Goal: Find specific page/section: Find specific page/section

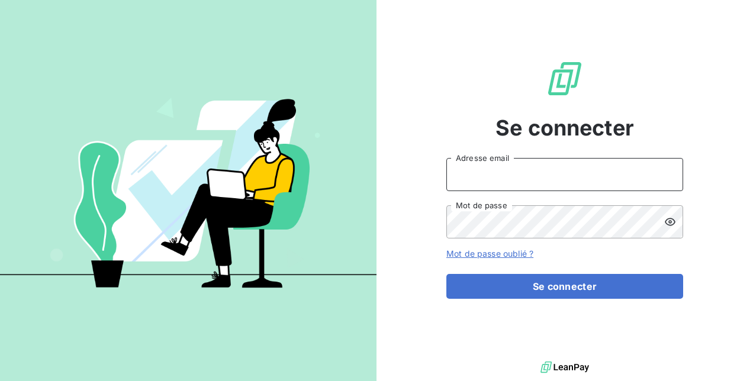
type input "[PERSON_NAME][EMAIL_ADDRESS][DOMAIN_NAME]"
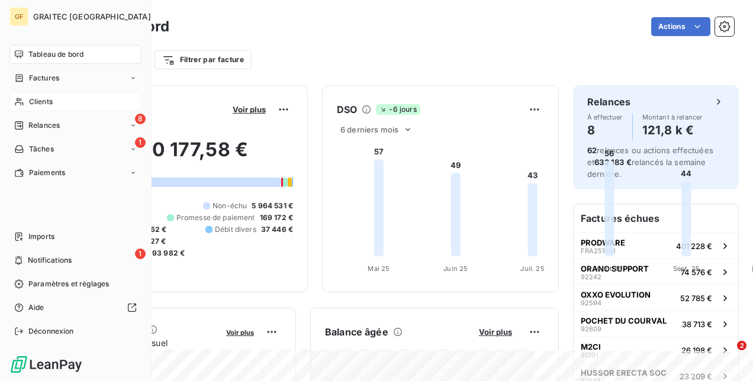
click at [38, 104] on span "Clients" at bounding box center [41, 101] width 24 height 11
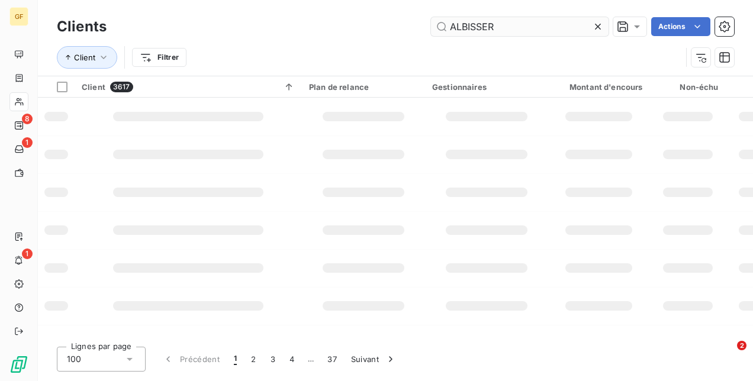
type input "ALBISSER"
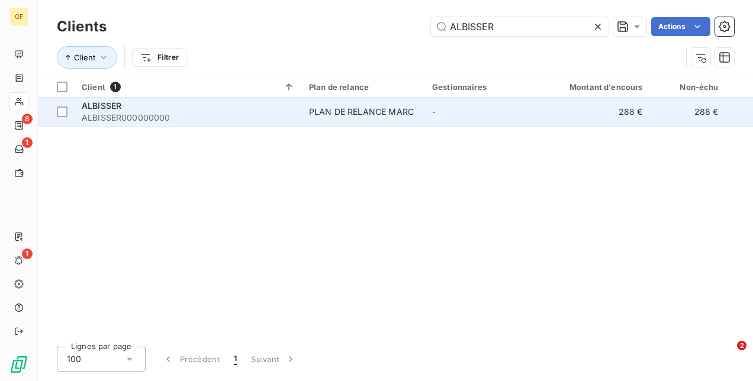
click at [332, 111] on div "PLAN DE RELANCE MARC" at bounding box center [361, 112] width 105 height 12
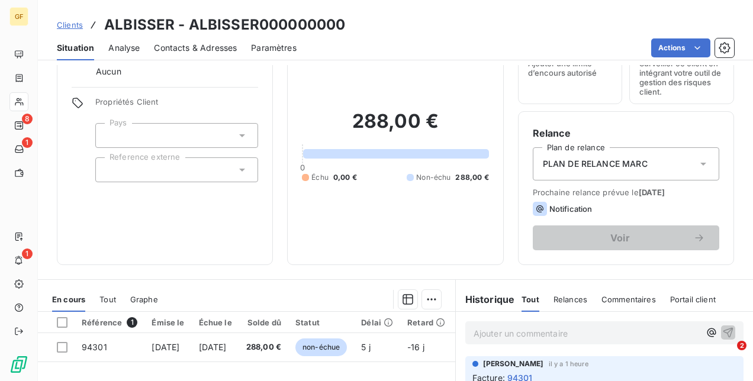
scroll to position [178, 0]
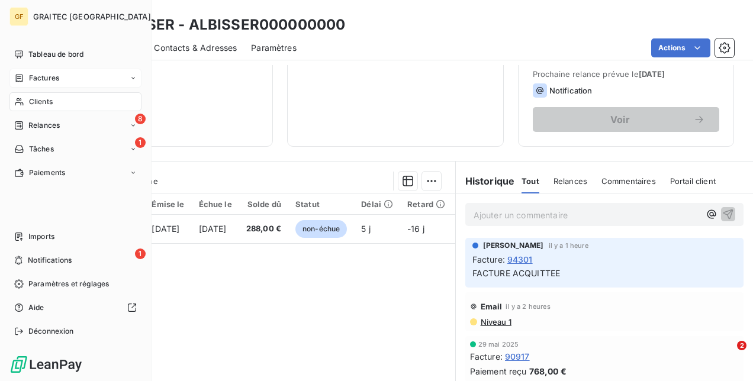
click at [45, 81] on span "Factures" at bounding box center [44, 78] width 30 height 11
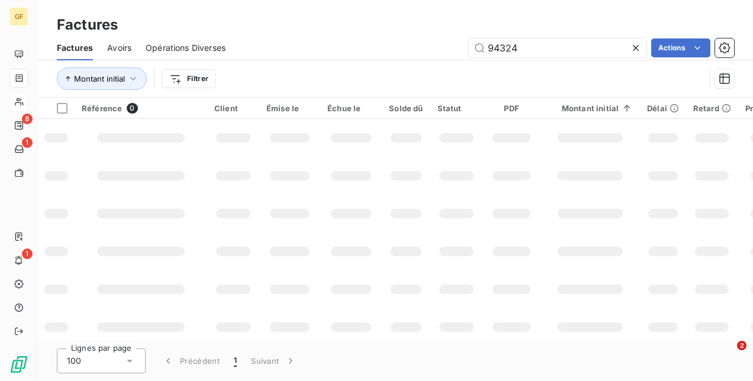
drag, startPoint x: 557, startPoint y: 46, endPoint x: 436, endPoint y: 31, distance: 122.8
click at [443, 31] on div "Factures Factures Avoirs Opérations Diverses 94324 Actions Montant initial Filt…" at bounding box center [395, 49] width 715 height 98
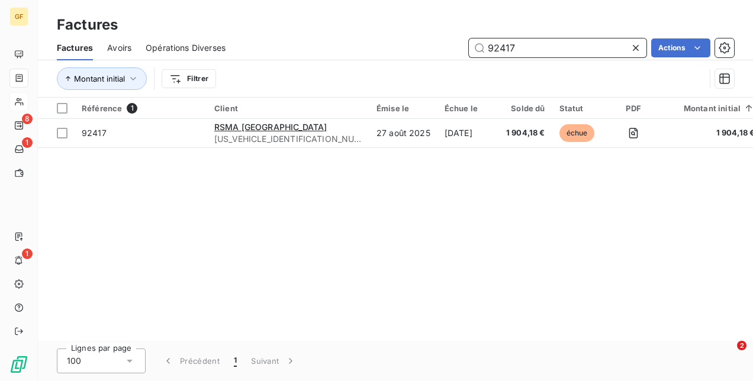
drag, startPoint x: 515, startPoint y: 44, endPoint x: 411, endPoint y: 54, distance: 104.0
click at [411, 51] on div "92417 Actions" at bounding box center [487, 47] width 494 height 19
type input "92871"
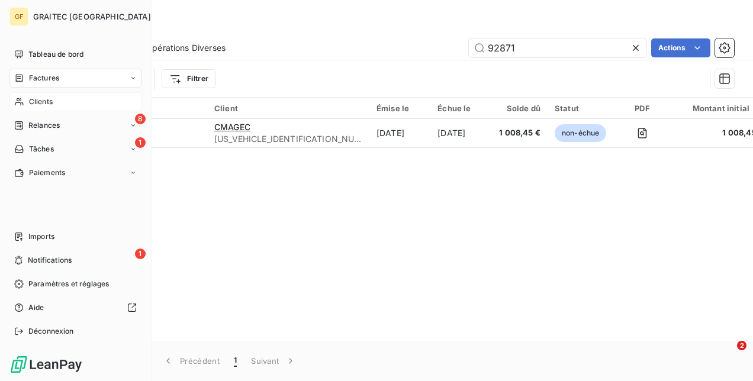
click at [47, 106] on span "Clients" at bounding box center [41, 101] width 24 height 11
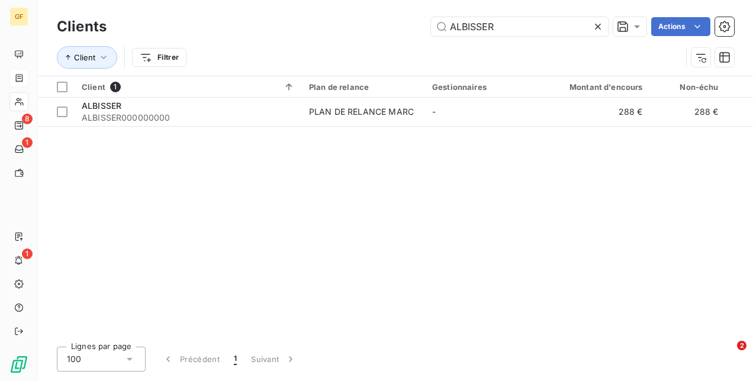
drag, startPoint x: 496, startPoint y: 31, endPoint x: 338, endPoint y: 21, distance: 158.3
click at [340, 21] on div "ALBISSER Actions" at bounding box center [427, 26] width 613 height 19
type input "C"
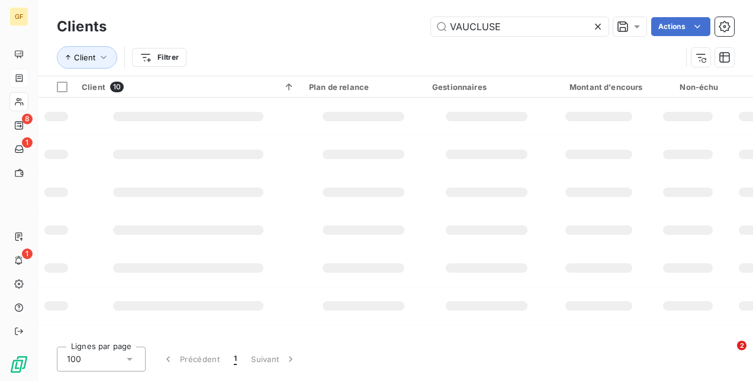
type input "VAUCLUSE"
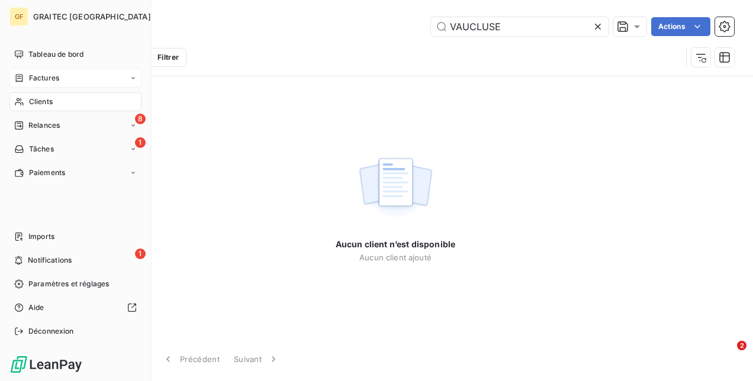
click at [44, 83] on span "Factures" at bounding box center [44, 78] width 30 height 11
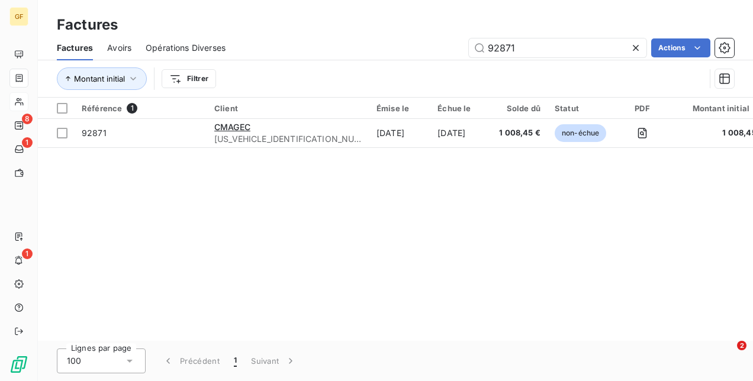
drag, startPoint x: 541, startPoint y: 46, endPoint x: 327, endPoint y: 39, distance: 213.7
click at [327, 39] on div "92871 Actions" at bounding box center [487, 47] width 494 height 19
drag, startPoint x: 524, startPoint y: 53, endPoint x: 393, endPoint y: 34, distance: 132.8
click at [394, 34] on div "Factures Factures Avoirs Opérations Diverses 94132 Actions Montant initial Filt…" at bounding box center [395, 49] width 715 height 98
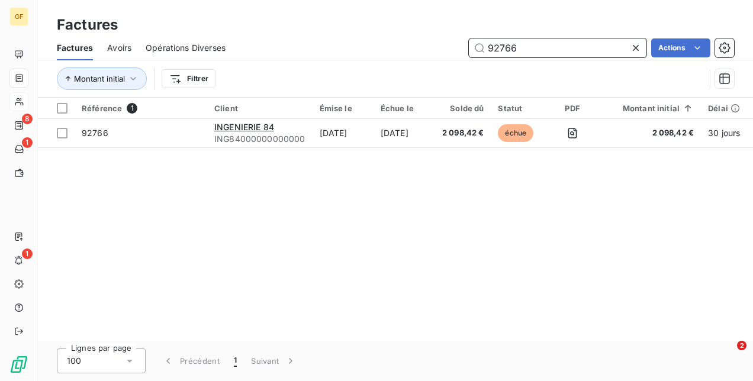
drag, startPoint x: 533, startPoint y: 47, endPoint x: 393, endPoint y: 44, distance: 139.7
click at [393, 44] on div "92766 Actions" at bounding box center [487, 47] width 494 height 19
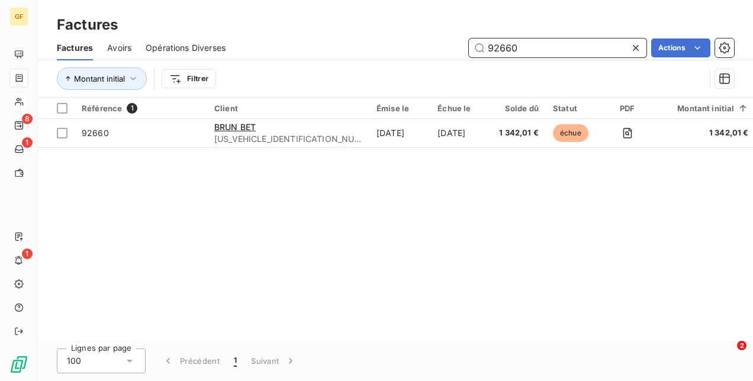
drag, startPoint x: 533, startPoint y: 51, endPoint x: 388, endPoint y: 37, distance: 146.2
click at [388, 37] on div "Factures Avoirs Opérations Diverses 92660 Actions" at bounding box center [395, 48] width 715 height 25
type input "92796"
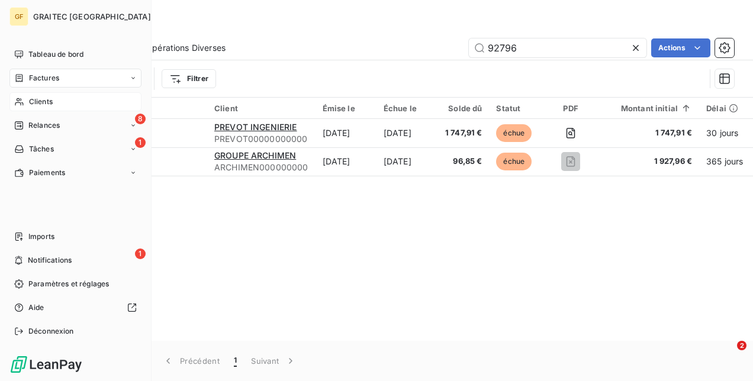
click at [54, 105] on div "Clients" at bounding box center [75, 101] width 132 height 19
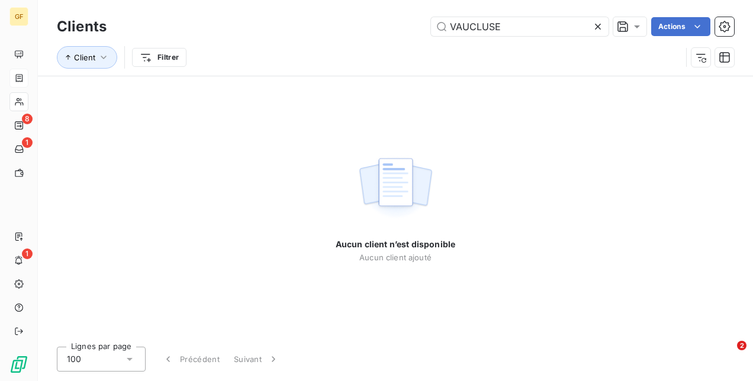
drag, startPoint x: 502, startPoint y: 27, endPoint x: 305, endPoint y: 8, distance: 198.0
click at [327, 8] on div "Clients VAUCLUSE Actions Client Filtrer" at bounding box center [395, 38] width 715 height 76
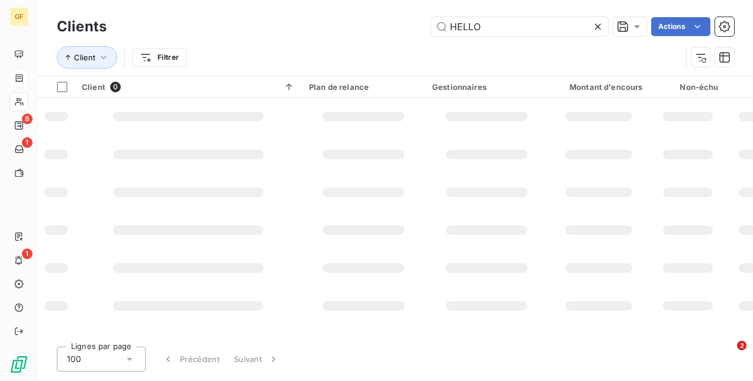
type input "HELLO"
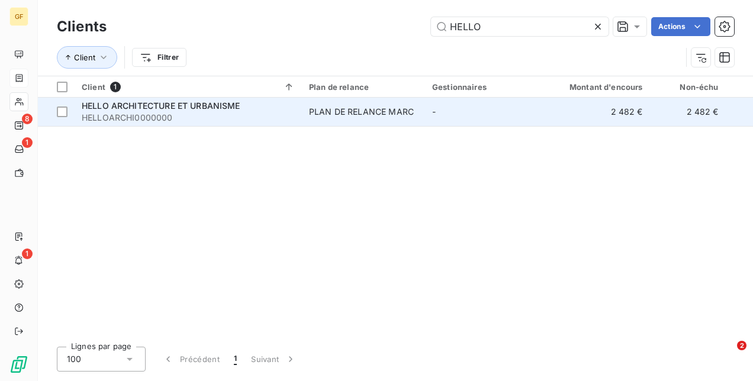
click at [342, 108] on div "PLAN DE RELANCE MARC" at bounding box center [361, 112] width 105 height 12
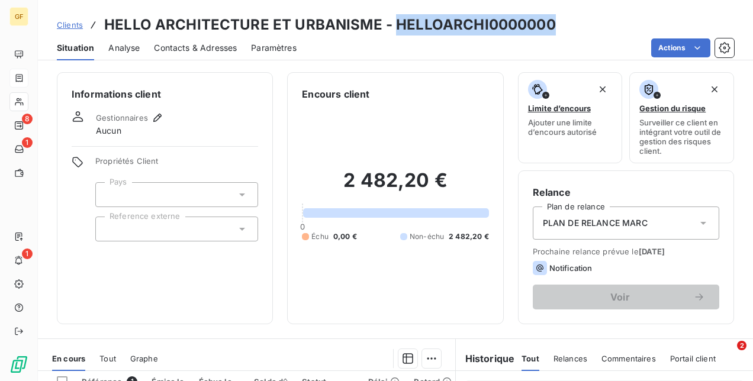
drag, startPoint x: 394, startPoint y: 22, endPoint x: 582, endPoint y: 22, distance: 187.6
click at [582, 22] on div "Clients HELLO ARCHITECTURE ET URBANISME - HELLOARCHI0000000" at bounding box center [395, 24] width 715 height 21
copy h3 "HELLOARCHI0000000"
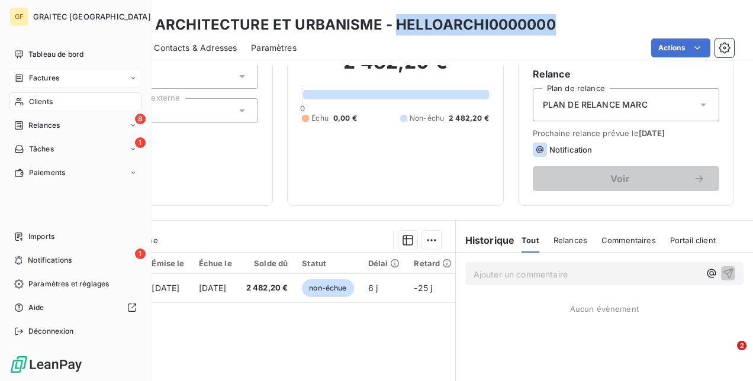
click at [65, 78] on div "Factures" at bounding box center [75, 78] width 132 height 19
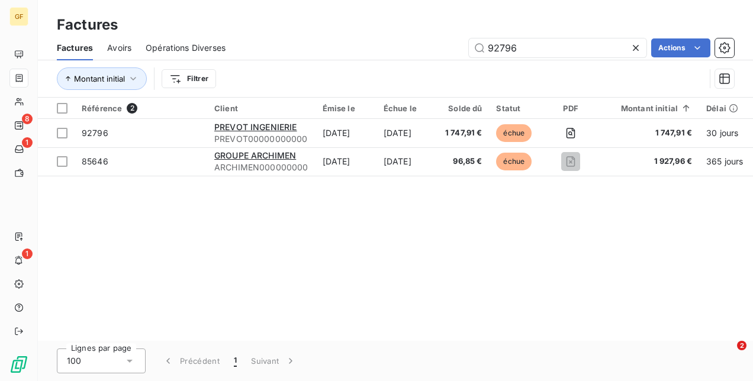
drag, startPoint x: 537, startPoint y: 56, endPoint x: 433, endPoint y: 41, distance: 104.5
click at [433, 41] on div "92796 Actions" at bounding box center [487, 47] width 494 height 19
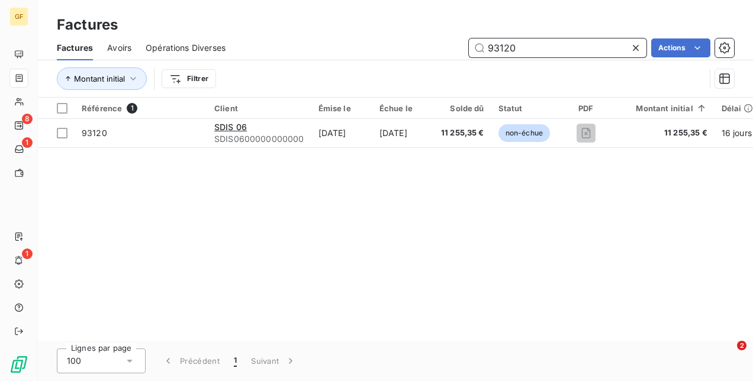
drag, startPoint x: 530, startPoint y: 52, endPoint x: 421, endPoint y: 41, distance: 109.4
click at [428, 41] on div "93120 Actions" at bounding box center [487, 47] width 494 height 19
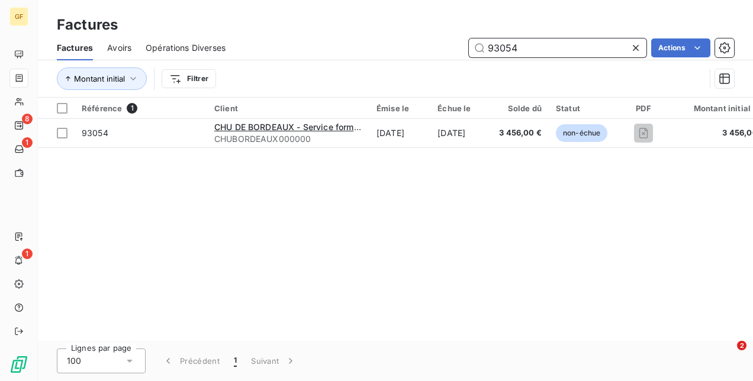
drag, startPoint x: 529, startPoint y: 43, endPoint x: 394, endPoint y: 36, distance: 135.7
click at [407, 36] on div "Factures Avoirs Opérations Diverses 93054 Actions" at bounding box center [395, 48] width 715 height 25
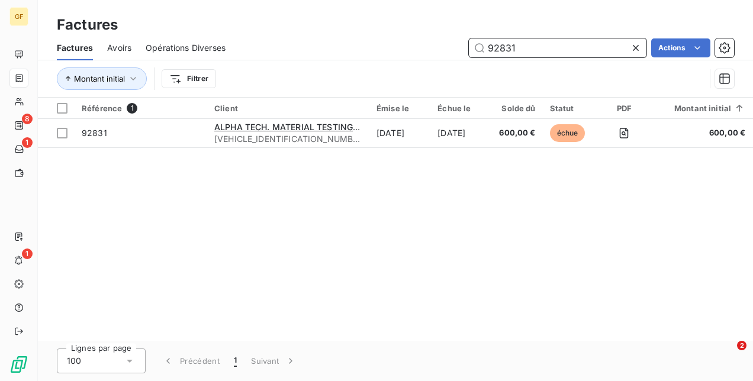
drag, startPoint x: 557, startPoint y: 44, endPoint x: 357, endPoint y: 28, distance: 200.7
click at [357, 28] on div "Factures Factures Avoirs Opérations Diverses 92831 Actions Montant initial Filt…" at bounding box center [395, 49] width 715 height 98
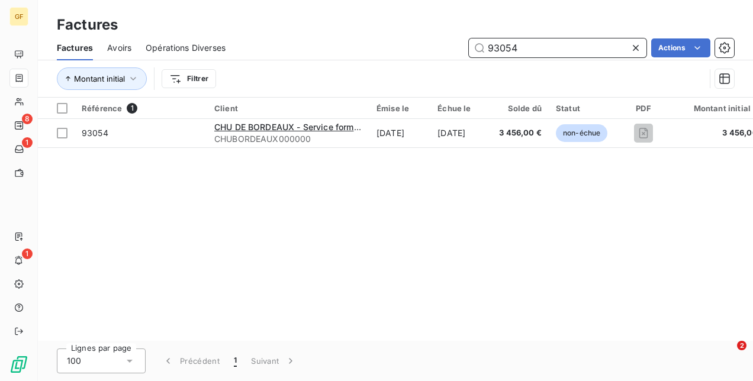
drag, startPoint x: 544, startPoint y: 46, endPoint x: 345, endPoint y: 45, distance: 199.4
click at [362, 45] on div "93054 Actions" at bounding box center [487, 47] width 494 height 19
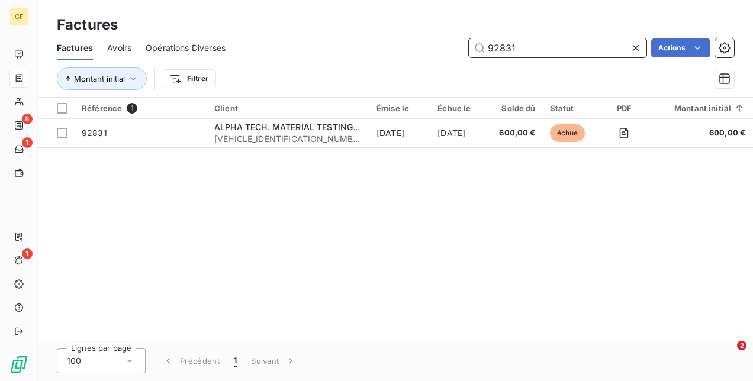
drag, startPoint x: 534, startPoint y: 46, endPoint x: 349, endPoint y: 37, distance: 185.4
click at [375, 37] on div "Factures Avoirs Opérations Diverses 92831 Actions" at bounding box center [395, 48] width 715 height 25
type input "92933"
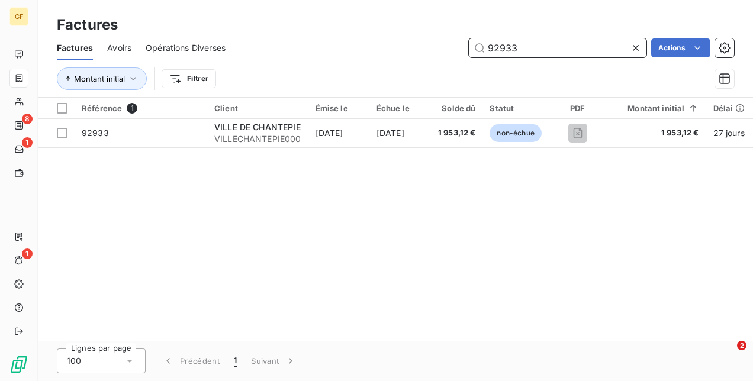
drag, startPoint x: 527, startPoint y: 50, endPoint x: 449, endPoint y: 39, distance: 78.8
click at [449, 40] on div "92933 Actions" at bounding box center [487, 47] width 494 height 19
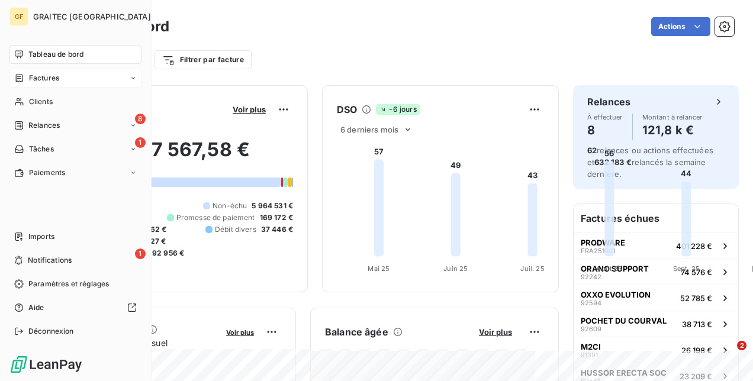
click at [45, 83] on span "Factures" at bounding box center [44, 78] width 30 height 11
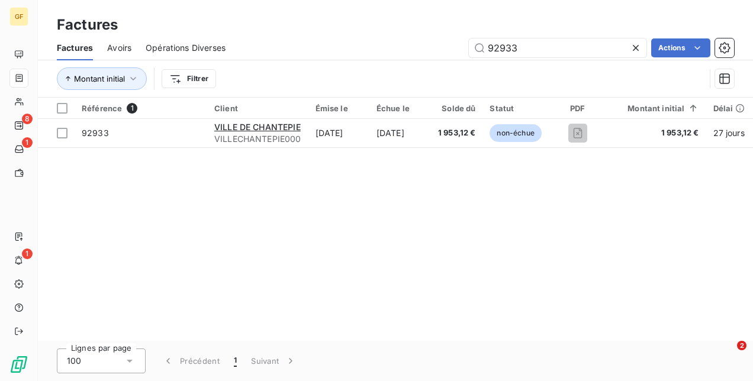
drag, startPoint x: 552, startPoint y: 43, endPoint x: 376, endPoint y: 44, distance: 175.8
click at [401, 44] on div "92933 Actions" at bounding box center [487, 47] width 494 height 19
type input "93020"
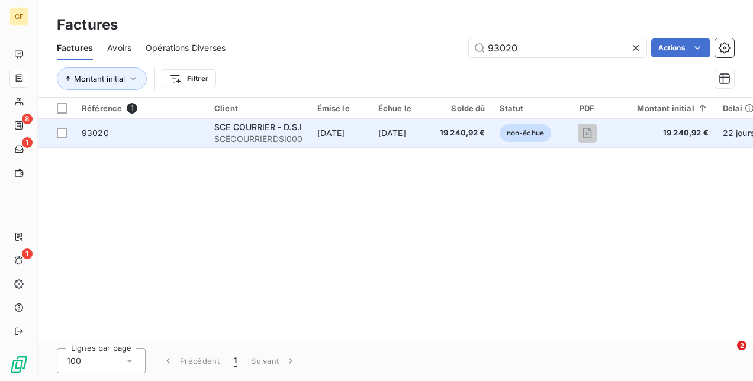
click at [352, 135] on td "23 sept. 2025" at bounding box center [340, 133] width 61 height 28
click at [227, 142] on span "SCECOURRIERDSI000" at bounding box center [258, 139] width 89 height 12
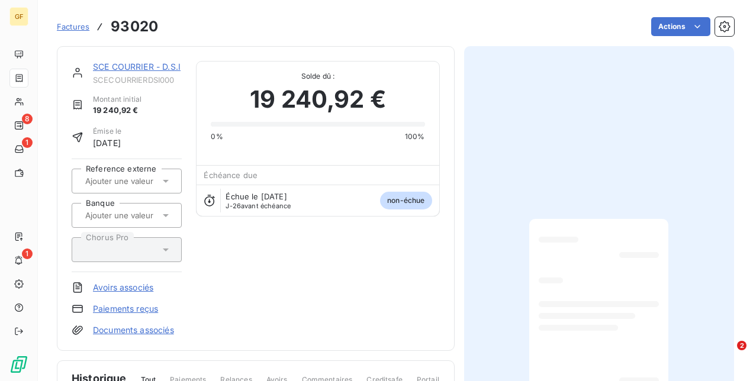
click at [105, 73] on div "SCE COURRIER - D.S.I SCECOURRIERDSI000" at bounding box center [137, 73] width 89 height 24
click at [105, 70] on link "SCE COURRIER - D.S.I" at bounding box center [137, 67] width 88 height 10
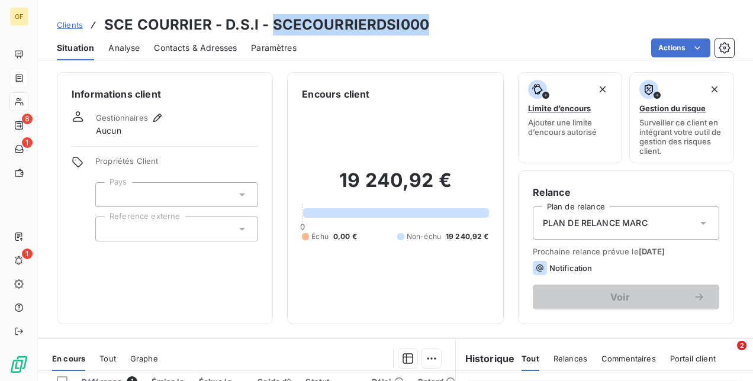
drag, startPoint x: 272, startPoint y: 22, endPoint x: 436, endPoint y: 22, distance: 163.9
click at [437, 22] on div "Clients SCE COURRIER - D.S.I - SCECOURRIERDSI000" at bounding box center [395, 24] width 715 height 21
copy h3 "SCECOURRIERDSI000"
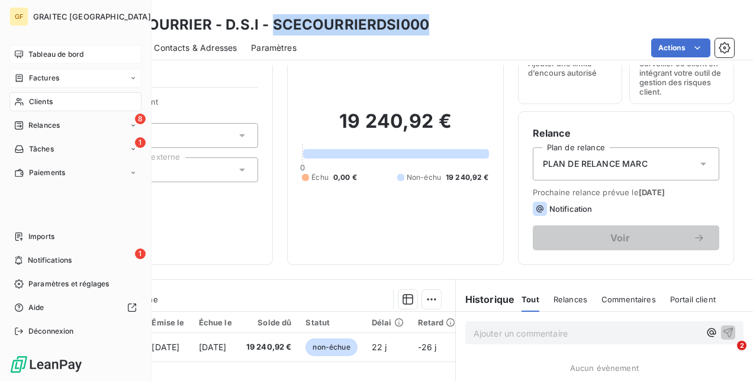
click at [63, 58] on span "Tableau de bord" at bounding box center [55, 54] width 55 height 11
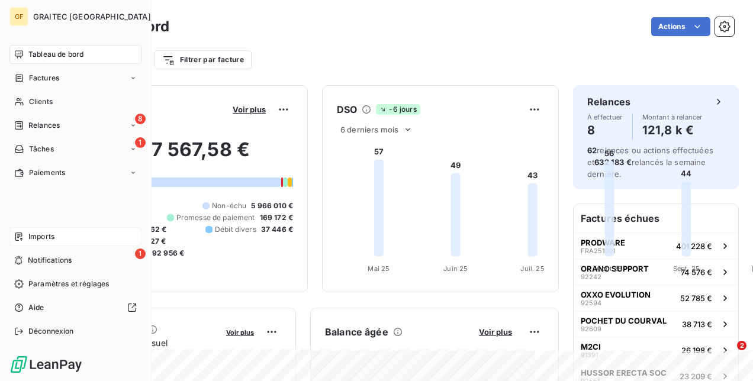
click at [40, 237] on span "Imports" at bounding box center [41, 236] width 26 height 11
